Goal: Task Accomplishment & Management: Manage account settings

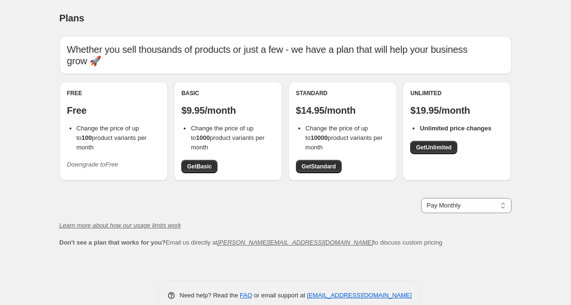
click at [92, 125] on span "Change the price of up to 100 product variants per month" at bounding box center [112, 138] width 70 height 26
click at [102, 111] on div "Free Free Change the price of up to 100 product variants per month Downgrade to…" at bounding box center [113, 131] width 93 height 83
click at [102, 161] on icon "Downgrade to Free" at bounding box center [92, 164] width 51 height 7
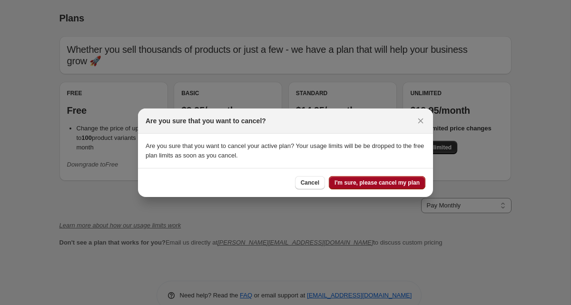
click at [377, 183] on span "I'm sure, please cancel my plan" at bounding box center [377, 183] width 85 height 8
